Goal: Information Seeking & Learning: Learn about a topic

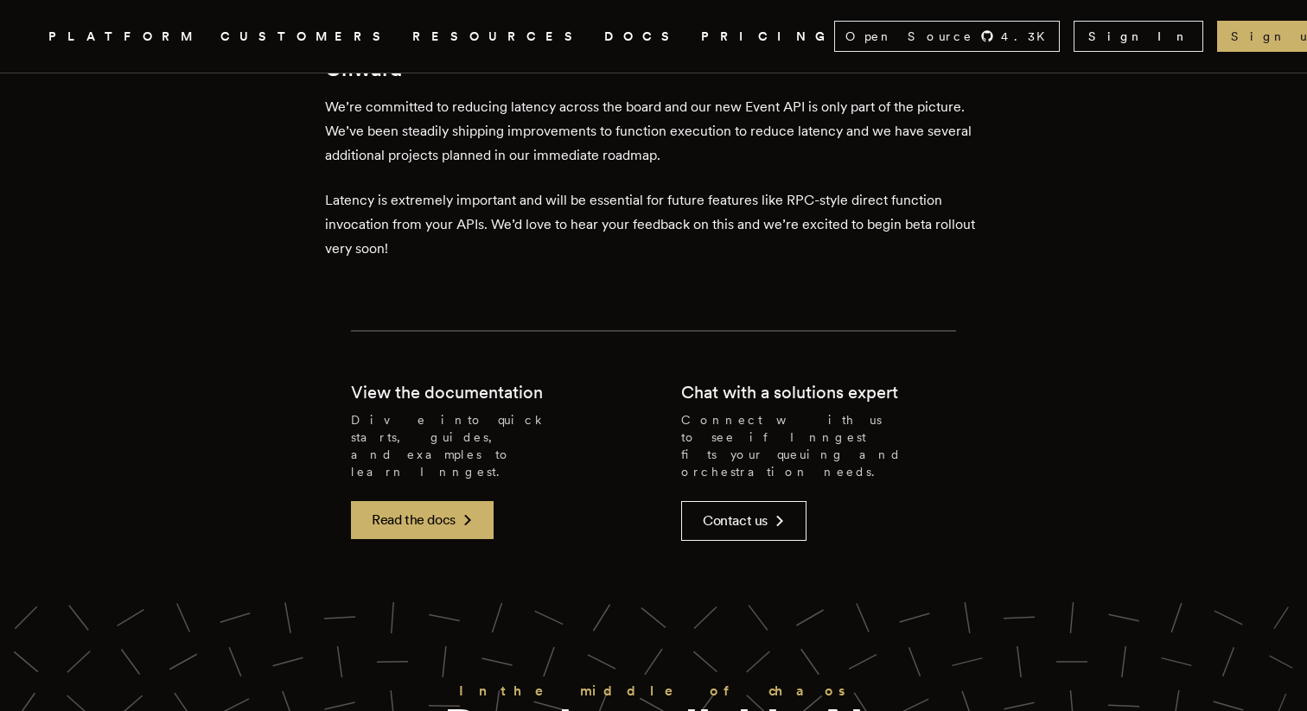
scroll to position [2684, 0]
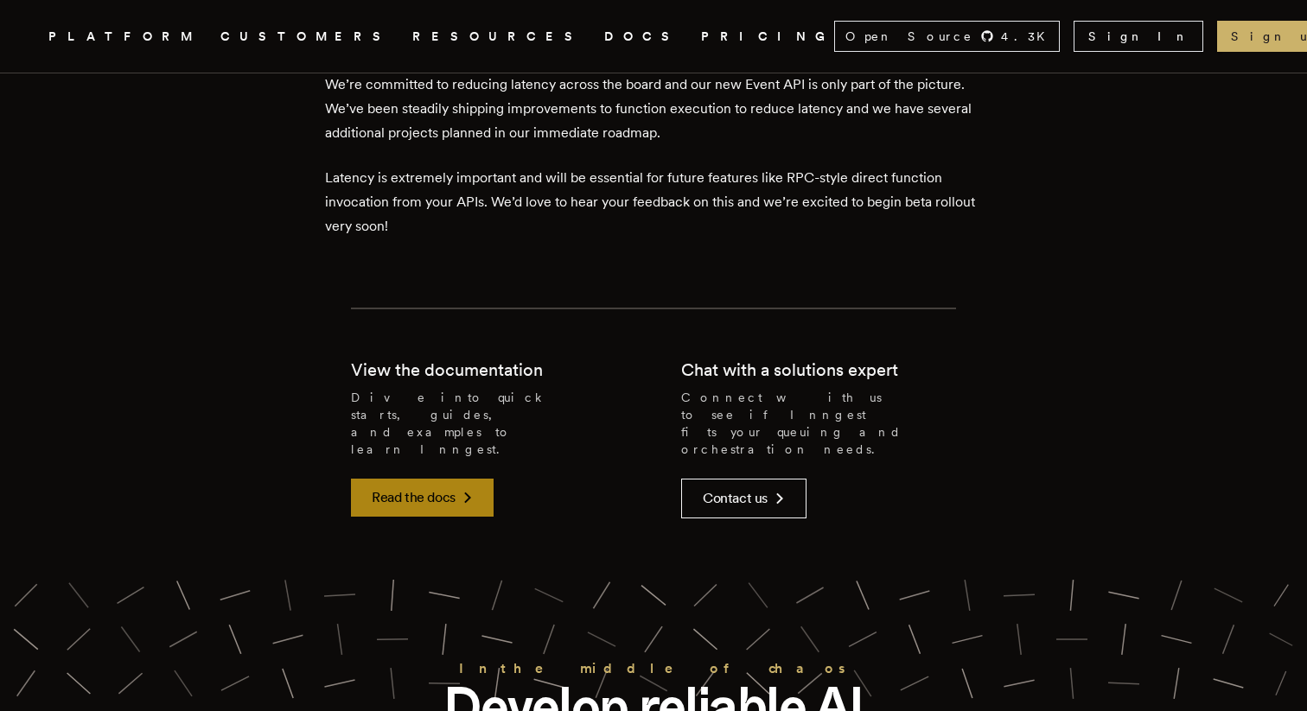
click at [464, 479] on link "Read the docs" at bounding box center [422, 498] width 143 height 38
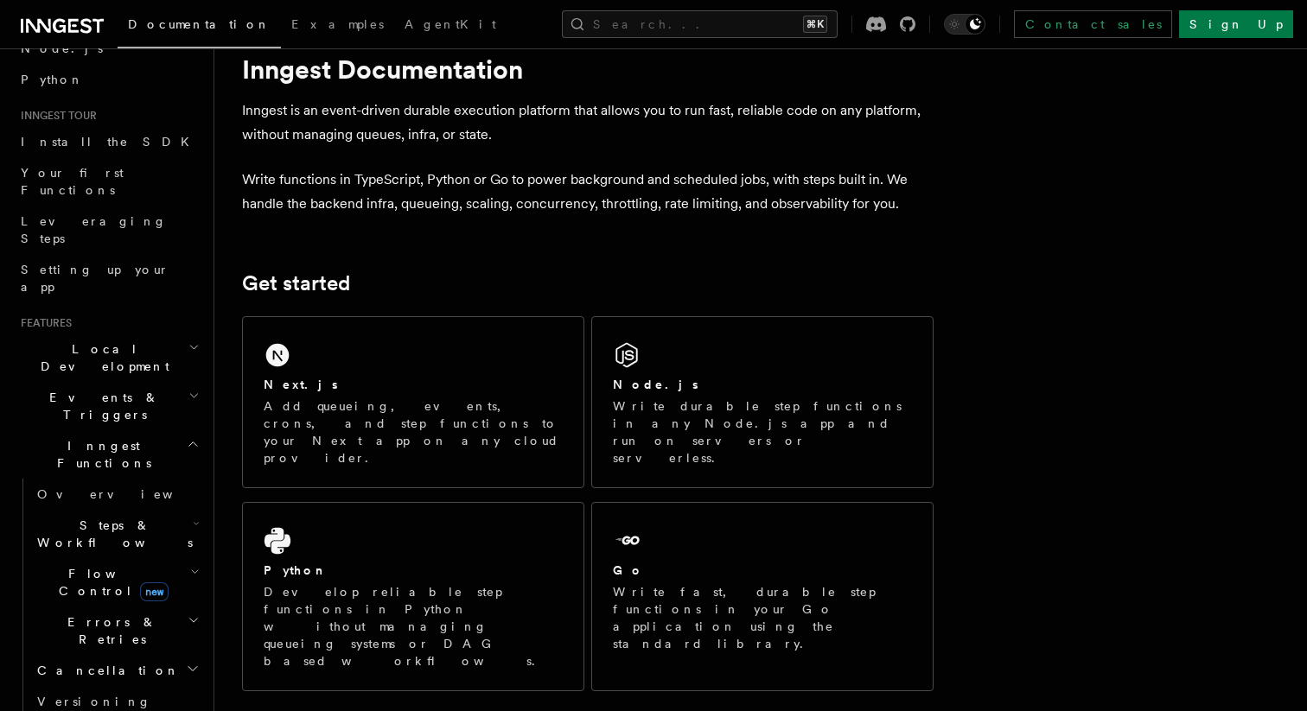
scroll to position [164, 0]
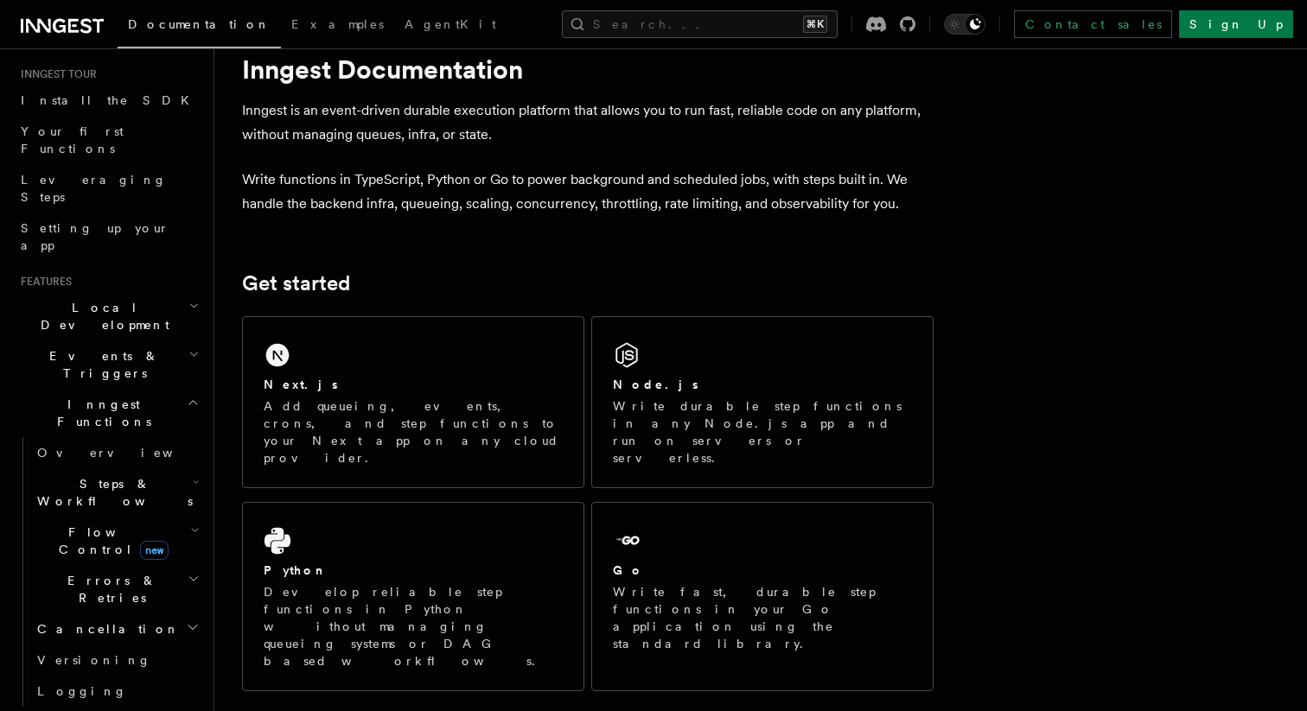
click at [72, 524] on span "Flow Control new" at bounding box center [110, 541] width 160 height 35
click at [117, 596] on link "Singleton new" at bounding box center [125, 613] width 156 height 35
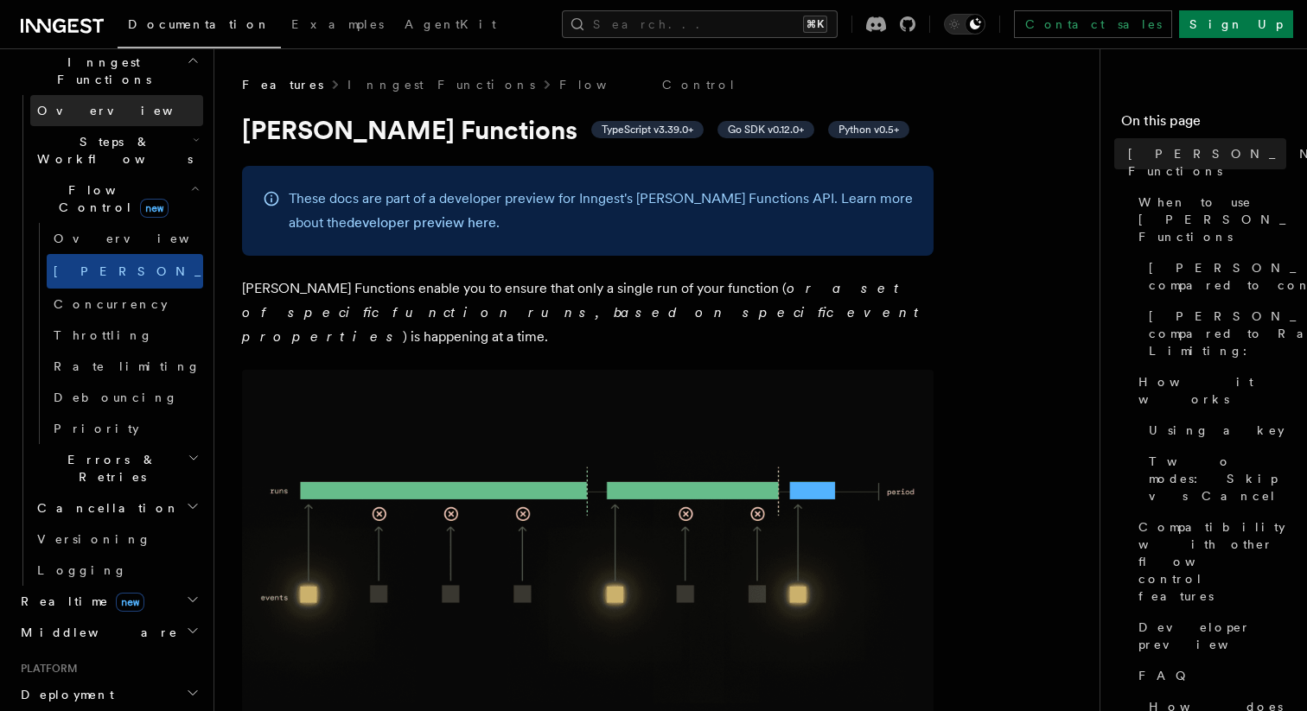
scroll to position [546, 0]
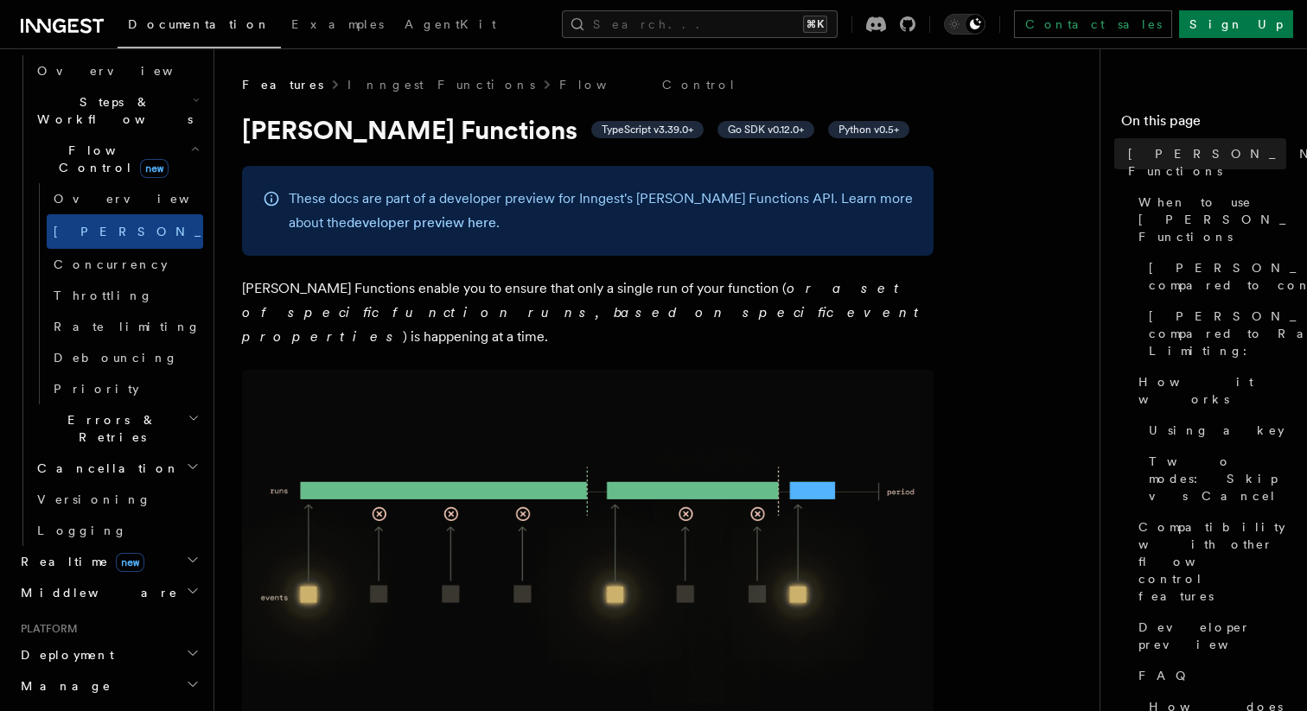
click at [153, 546] on h2 "Realtime new" at bounding box center [108, 561] width 189 height 31
click at [161, 546] on h2 "Realtime new" at bounding box center [108, 561] width 189 height 31
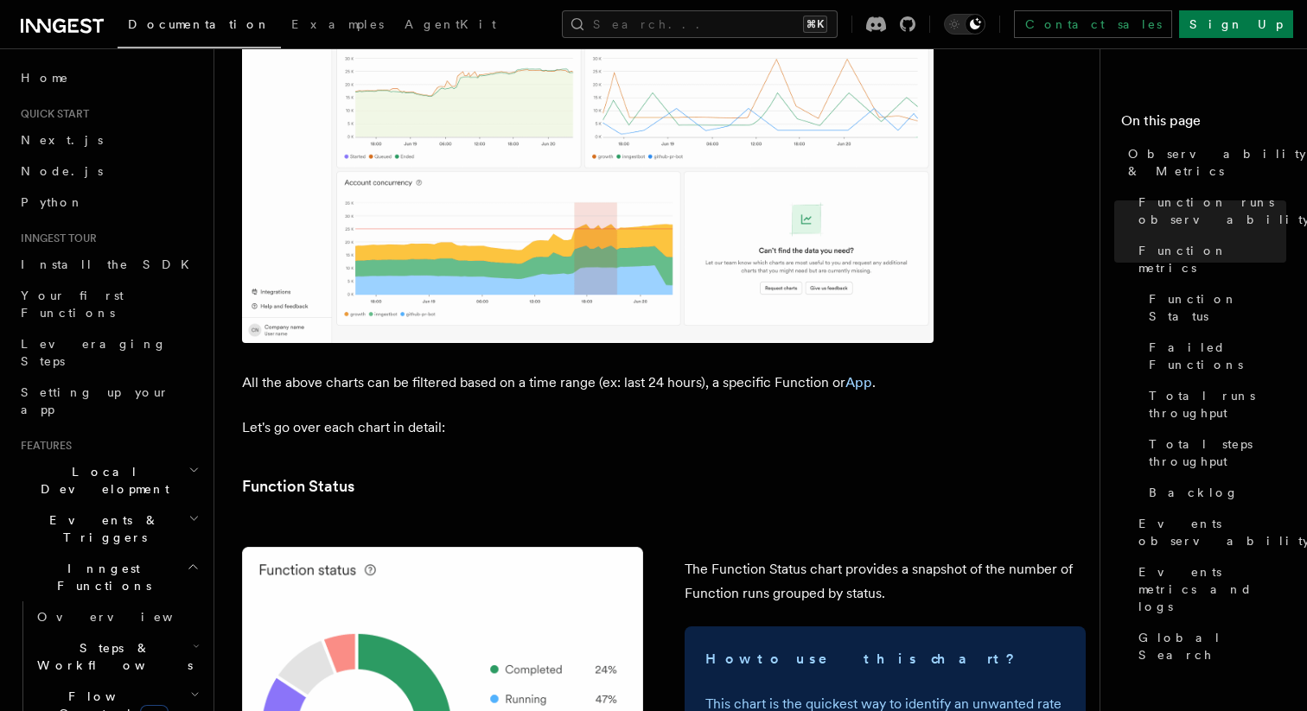
scroll to position [1450, 0]
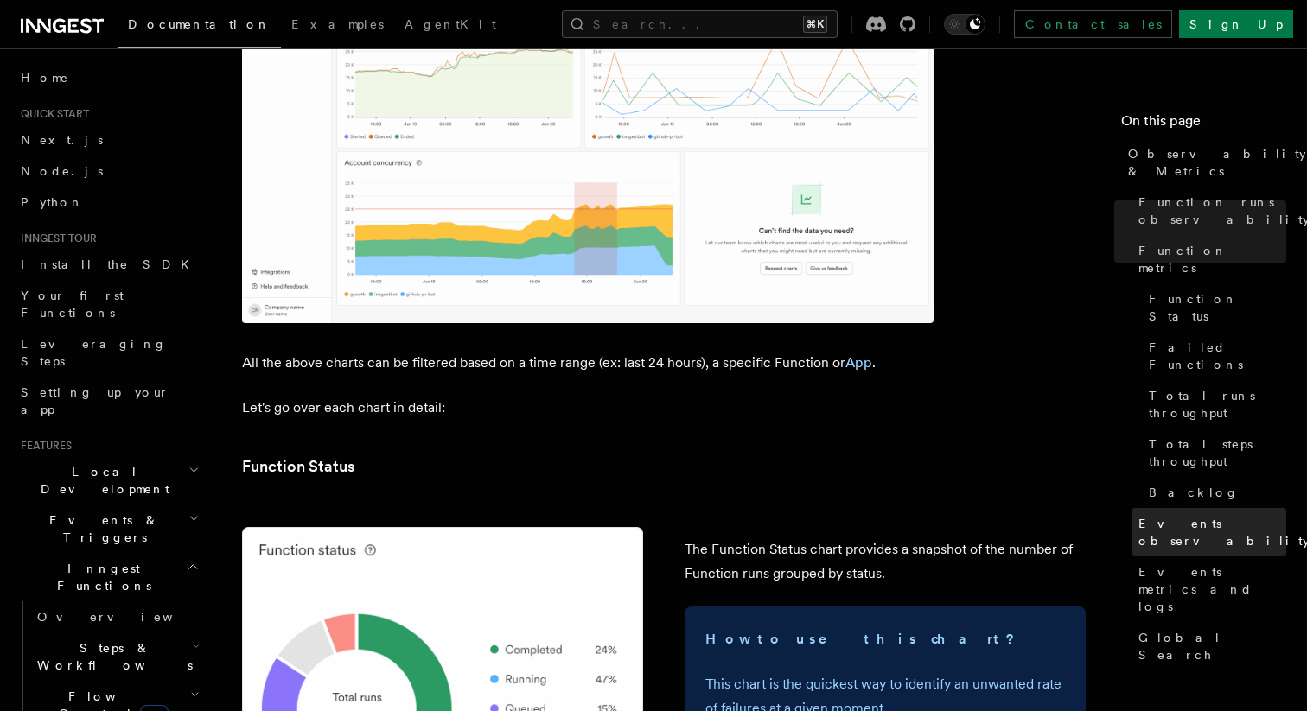
click at [1163, 515] on span "Events observability" at bounding box center [1223, 532] width 171 height 35
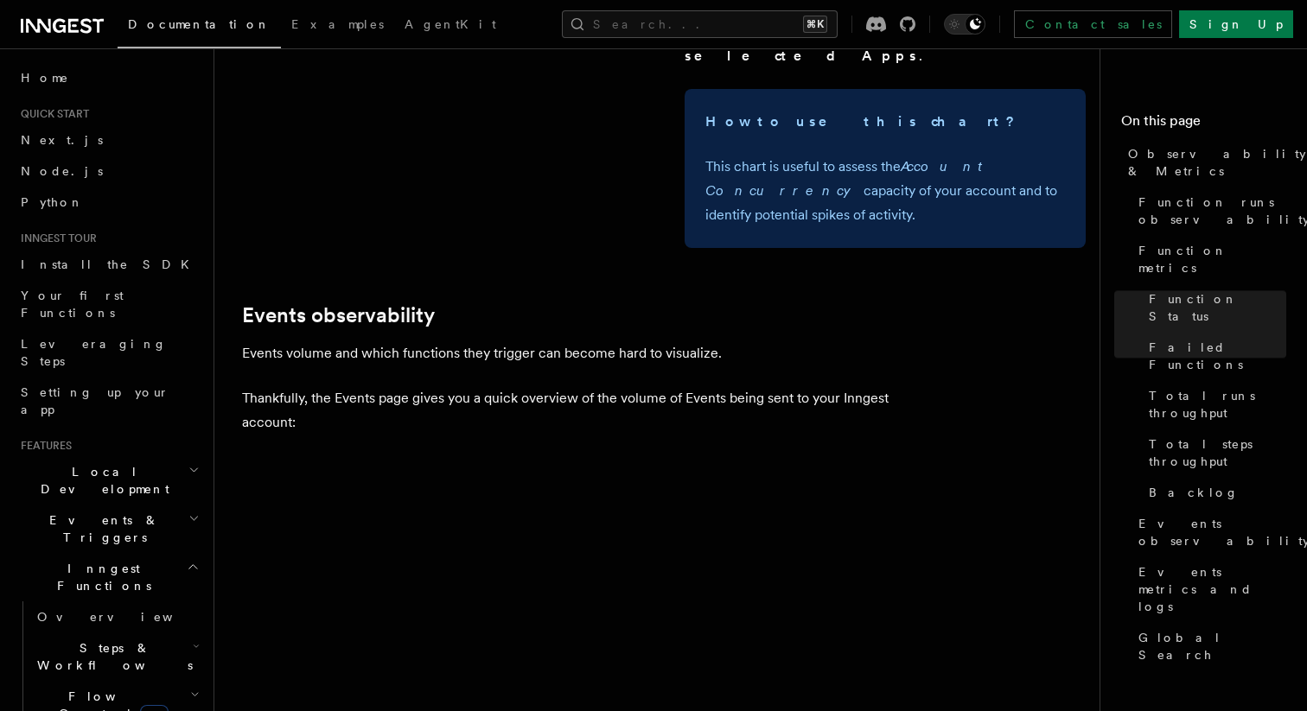
scroll to position [3655, 0]
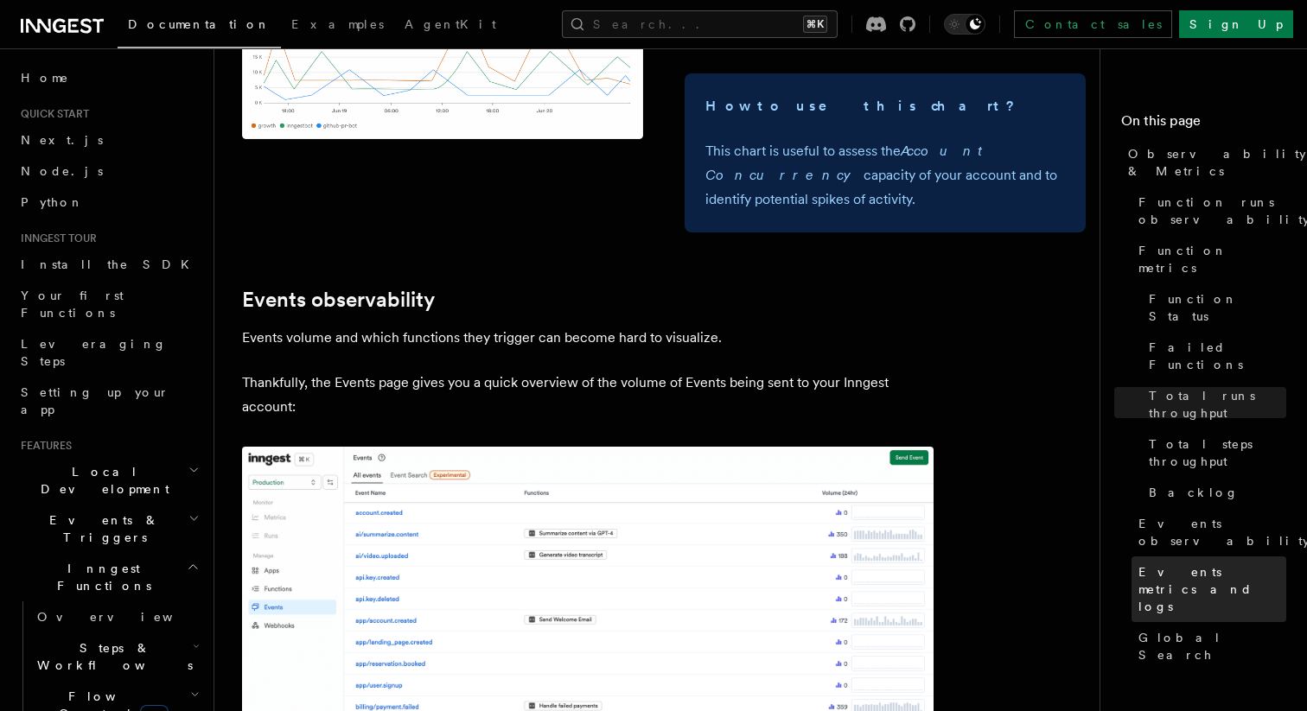
click at [1149, 563] on span "Events metrics and logs" at bounding box center [1212, 589] width 148 height 52
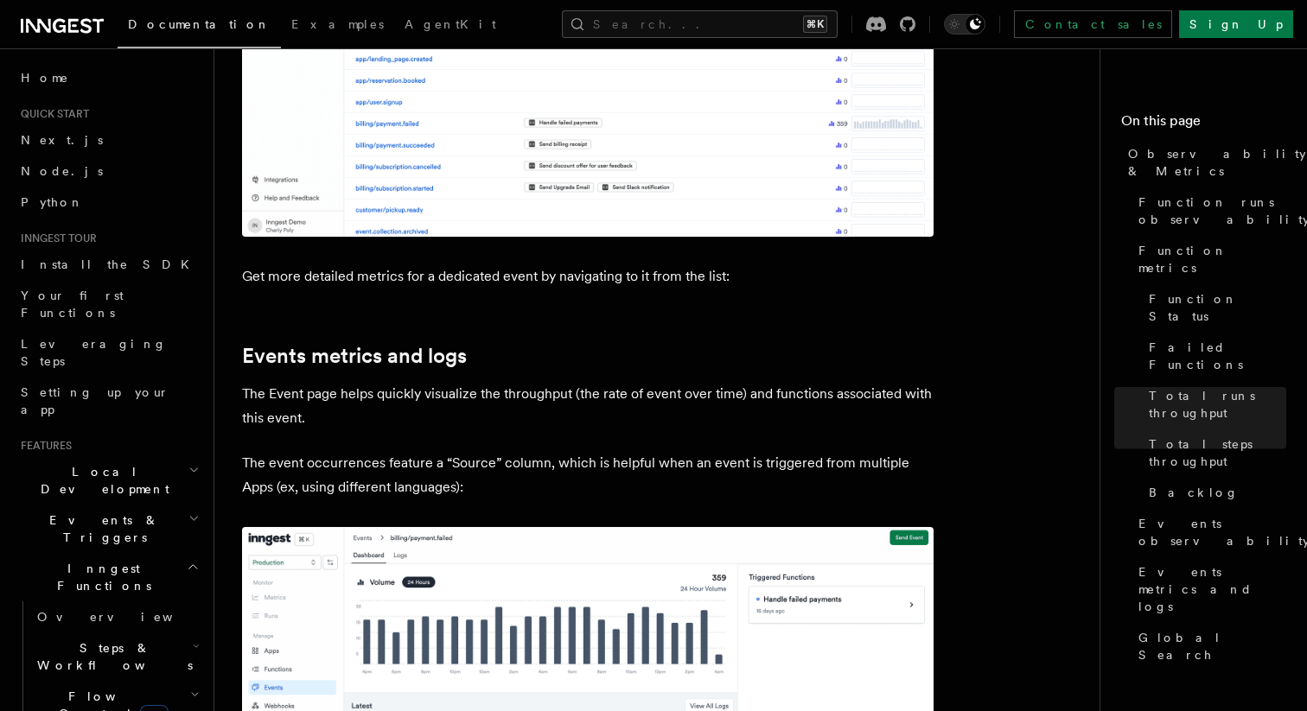
scroll to position [4295, 0]
